Goal: Task Accomplishment & Management: Use online tool/utility

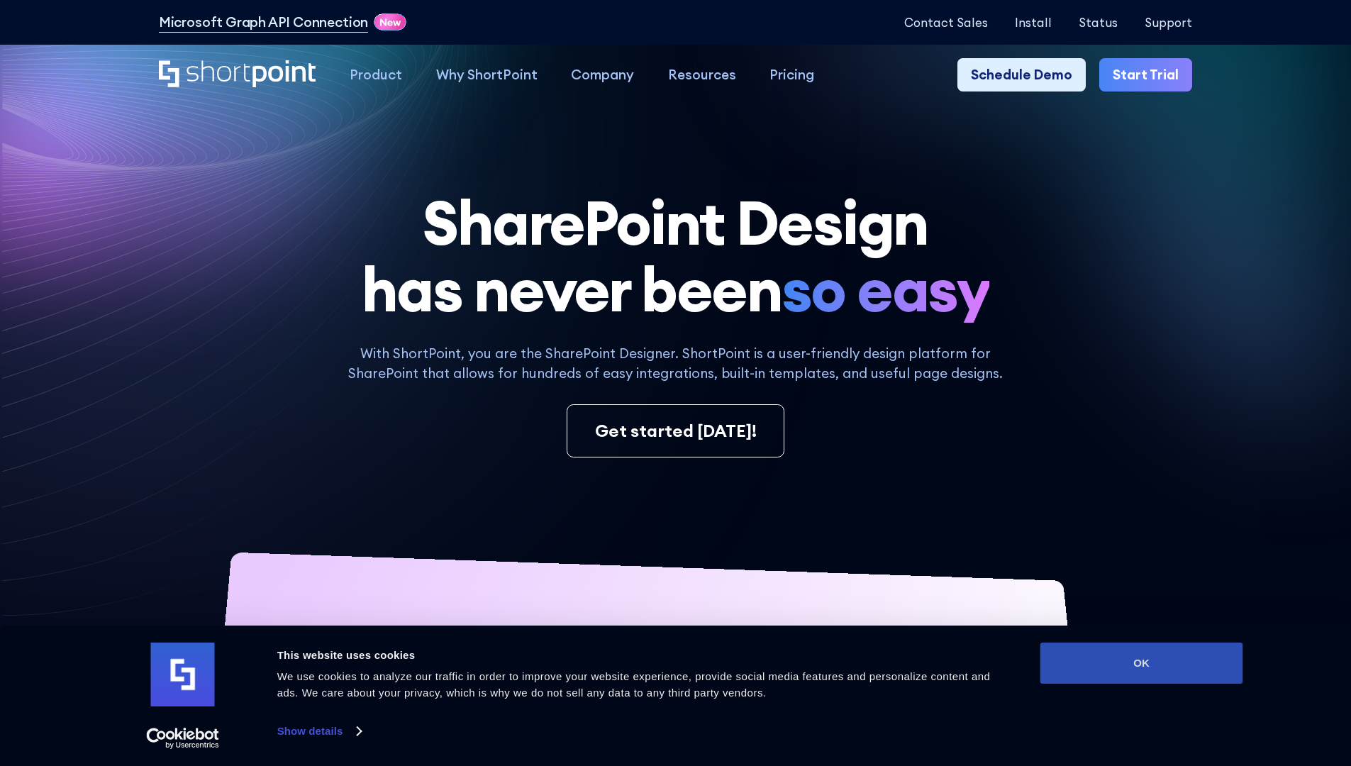
click at [1141, 663] on button "OK" at bounding box center [1142, 663] width 203 height 41
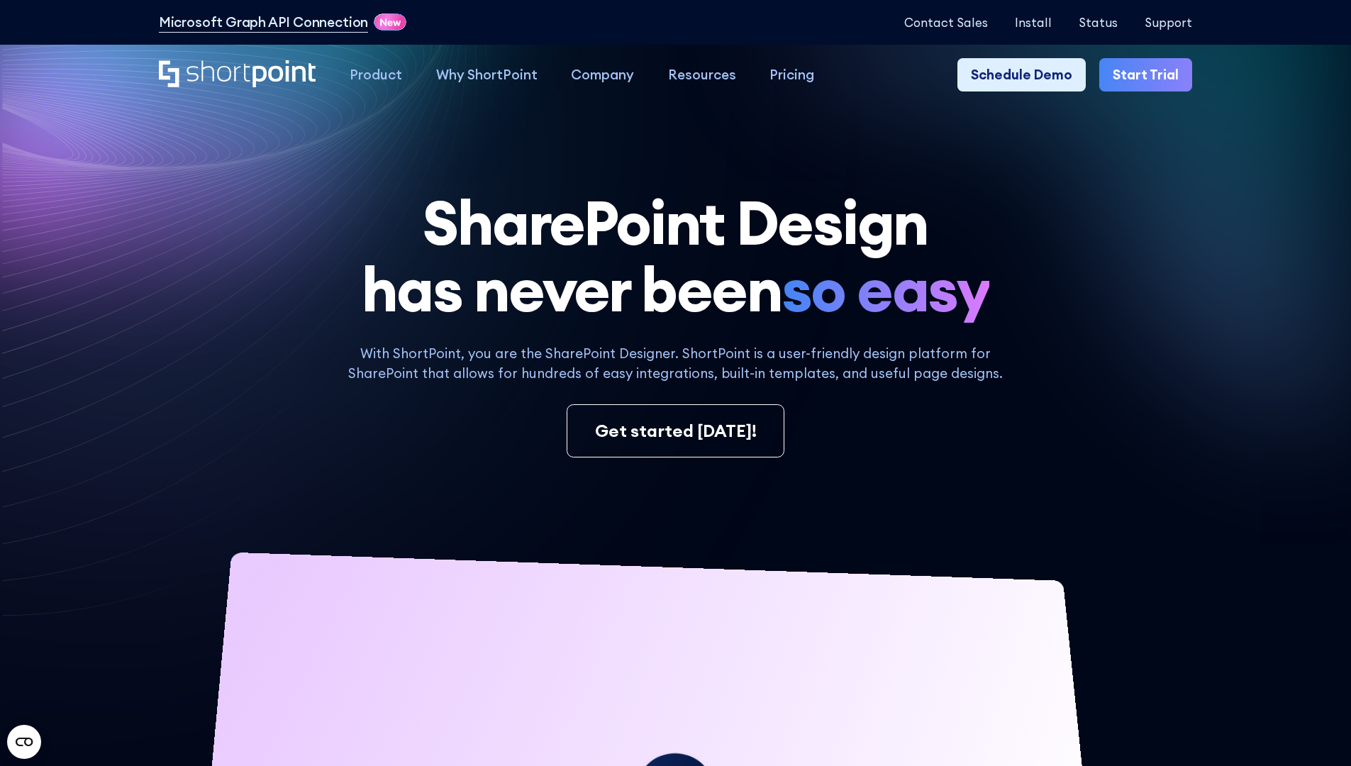
click at [1151, 75] on link "Start Trial" at bounding box center [1145, 75] width 93 height 34
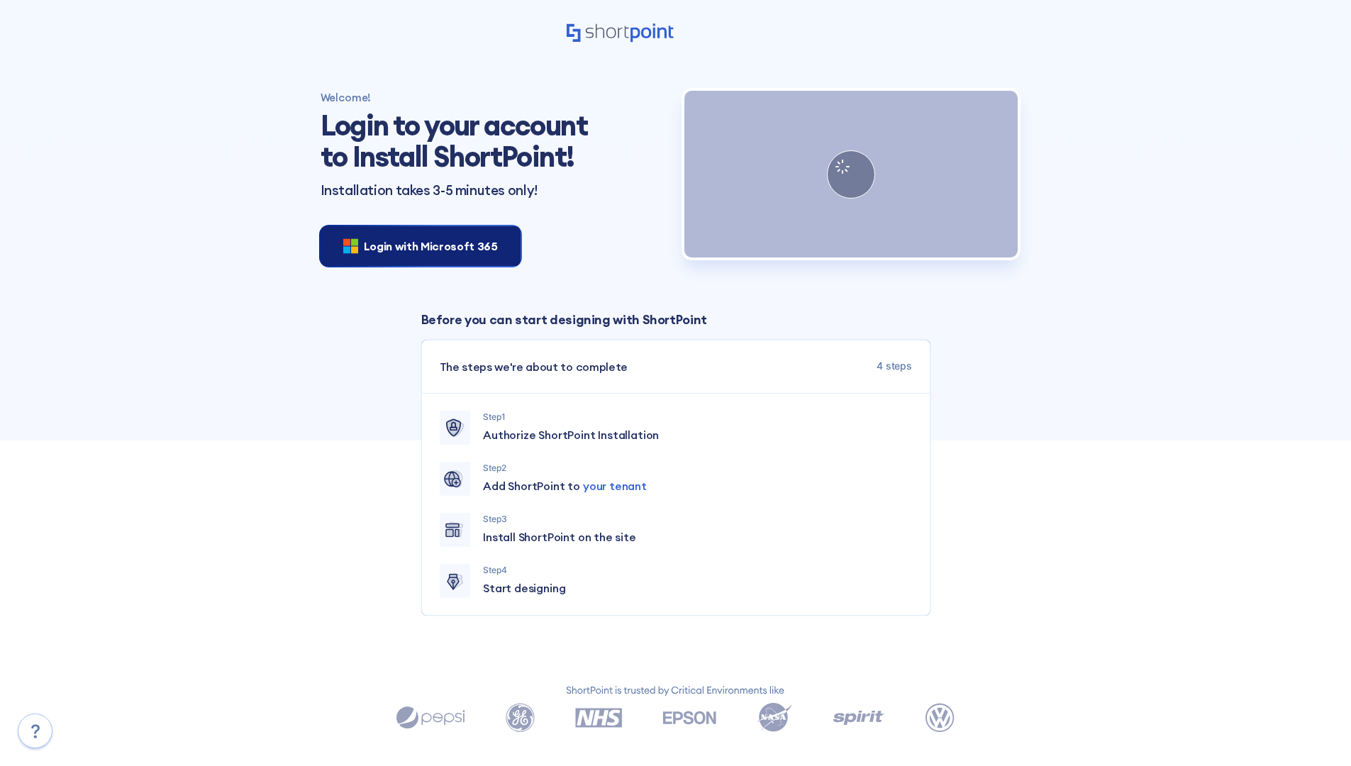
click at [416, 245] on span "Login with Microsoft 365" at bounding box center [431, 246] width 134 height 17
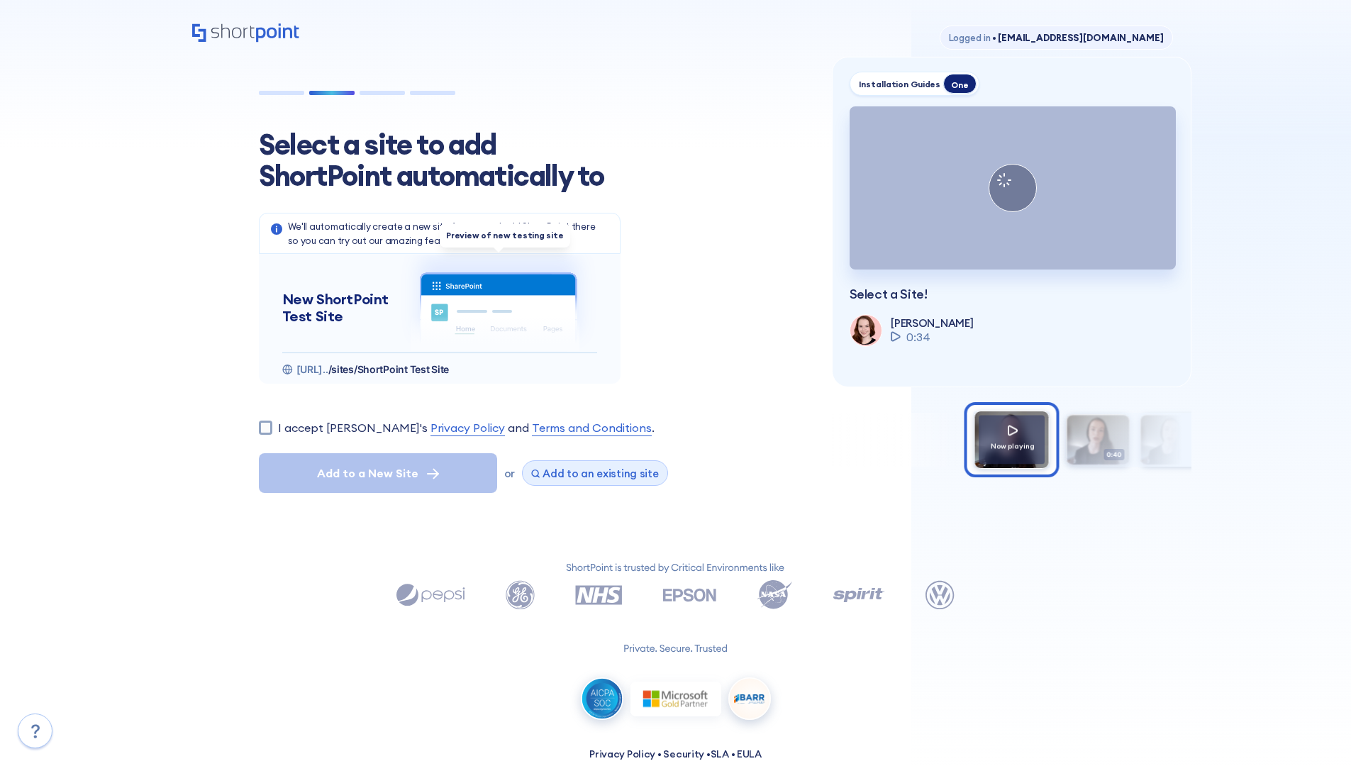
click at [589, 473] on span "Add to an existing site" at bounding box center [601, 473] width 116 height 13
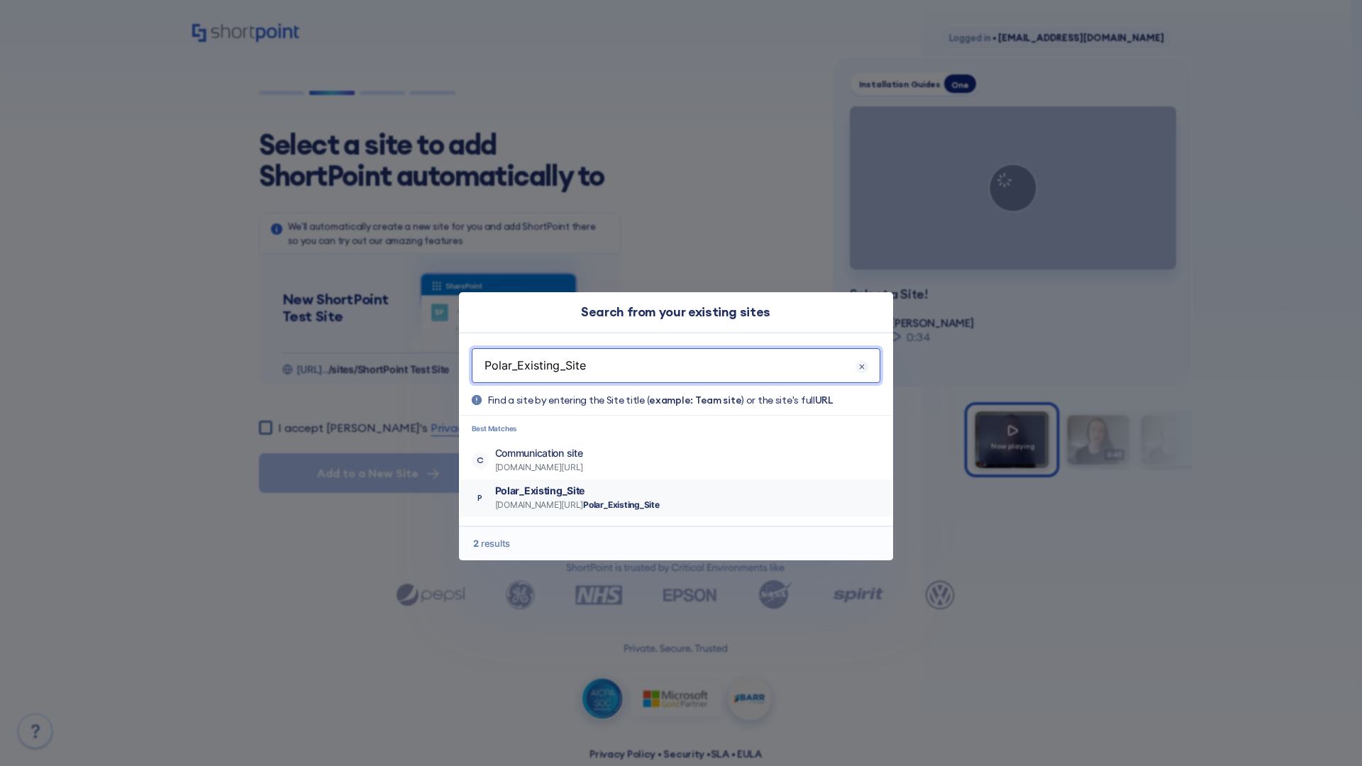
click at [619, 491] on p "Polar_Existing_Site" at bounding box center [577, 491] width 165 height 14
click at [270, 421] on input "I accept [PERSON_NAME]'s Privacy Policy and Terms and Conditions ." at bounding box center [265, 427] width 13 height 13
checkbox input "true"
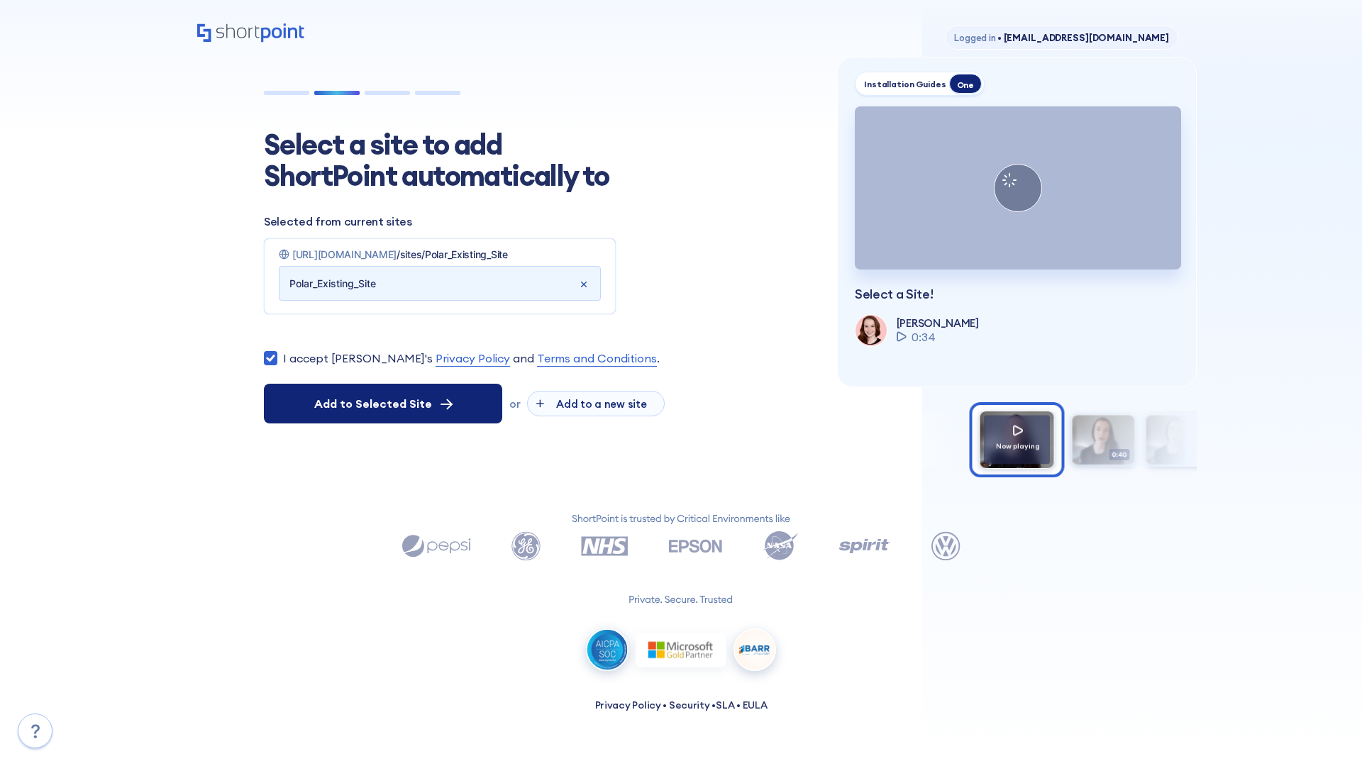
click at [383, 412] on span "Add to Selected Site" at bounding box center [373, 403] width 118 height 17
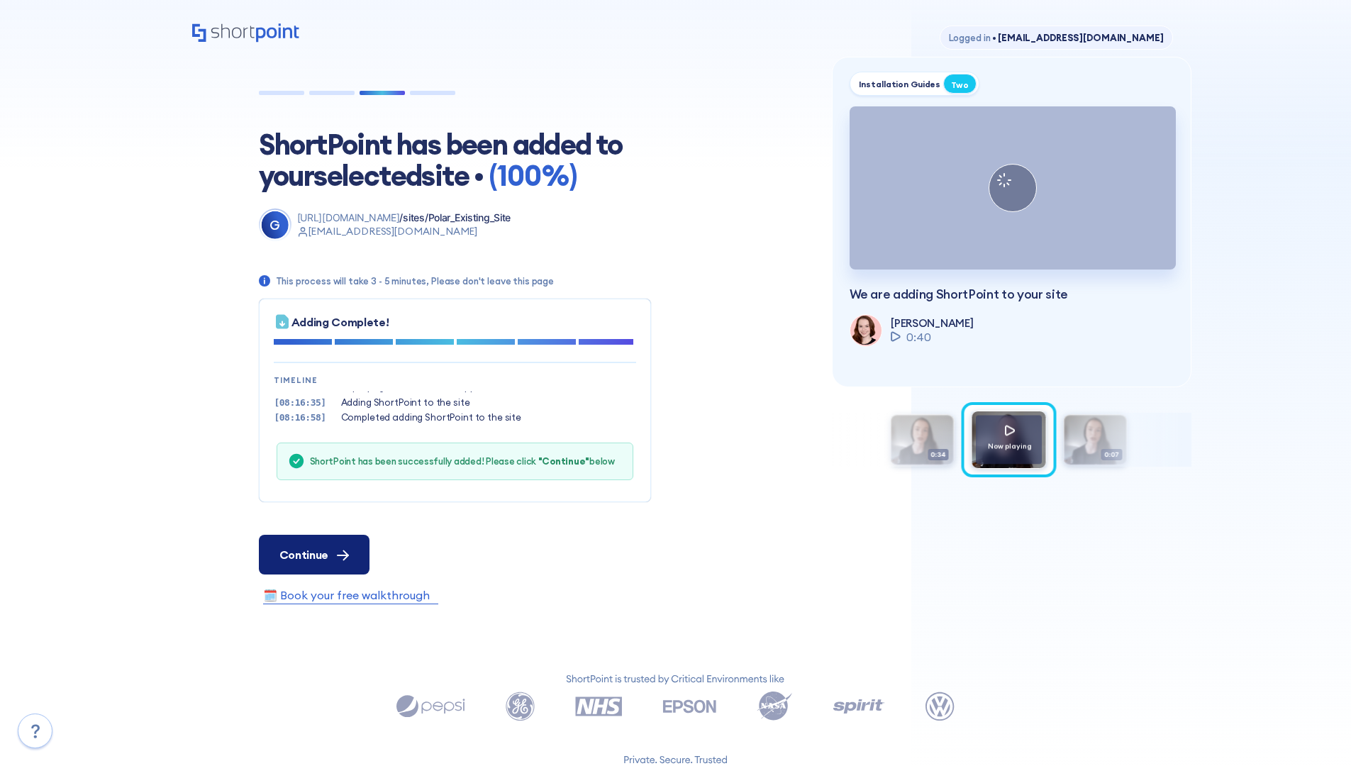
click at [314, 554] on span "Continue" at bounding box center [303, 554] width 49 height 17
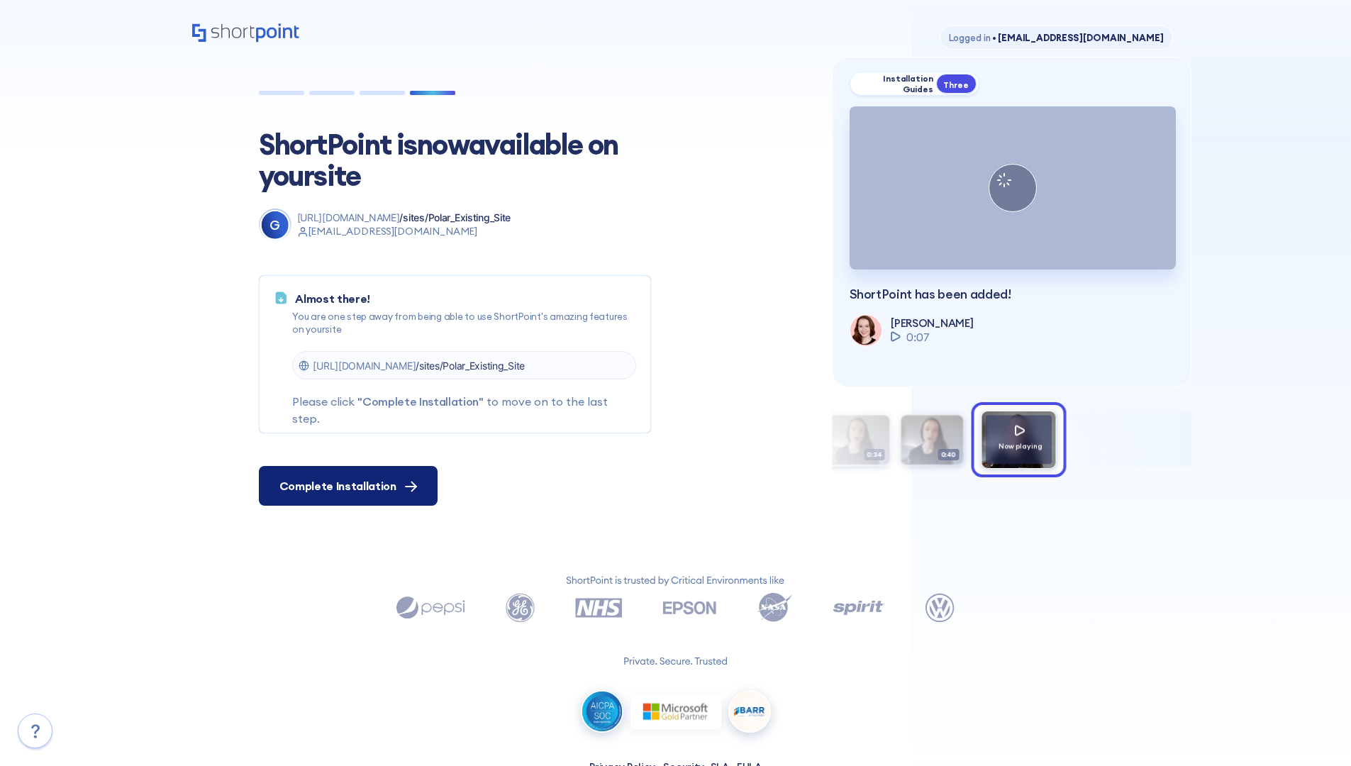
click at [346, 486] on span "Complete Installation" at bounding box center [337, 485] width 117 height 17
